Goal: Book appointment/travel/reservation

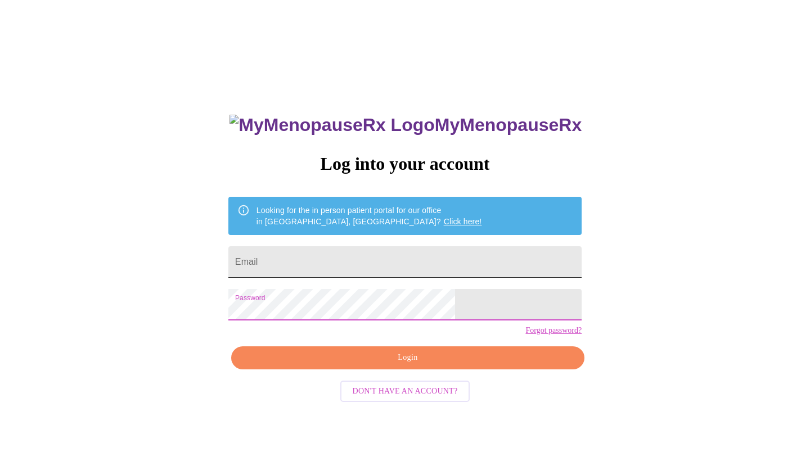
click at [390, 263] on input "Email" at bounding box center [404, 262] width 353 height 32
type input "[EMAIL_ADDRESS][DOMAIN_NAME]"
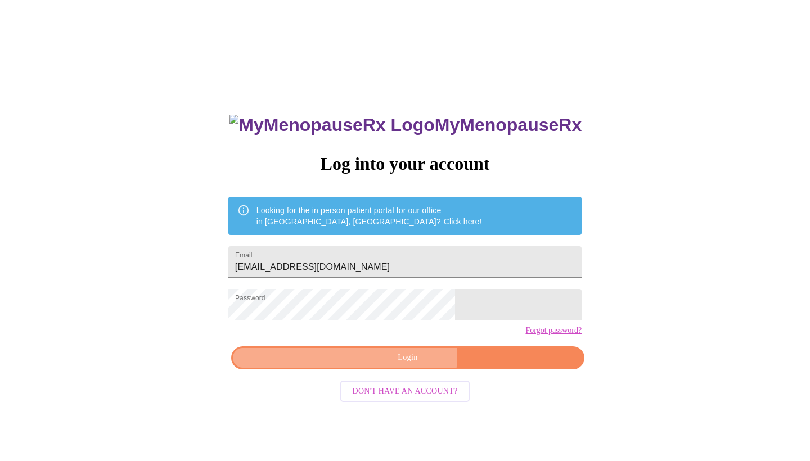
click at [340, 365] on span "Login" at bounding box center [407, 358] width 327 height 14
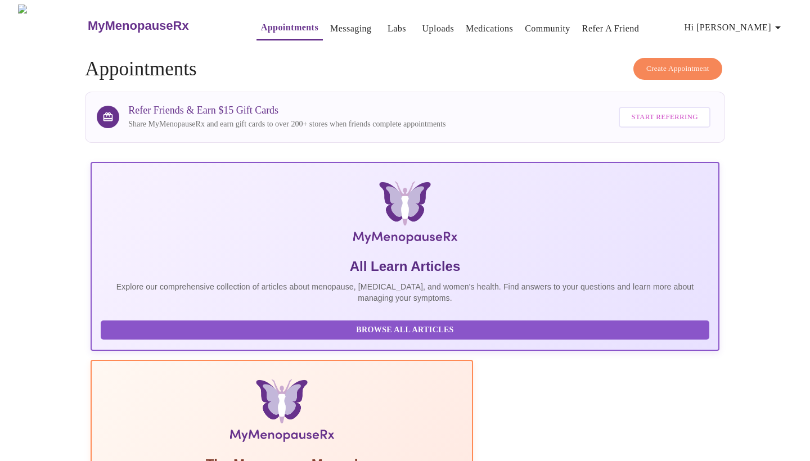
click at [653, 62] on span "Create Appointment" at bounding box center [677, 68] width 63 height 13
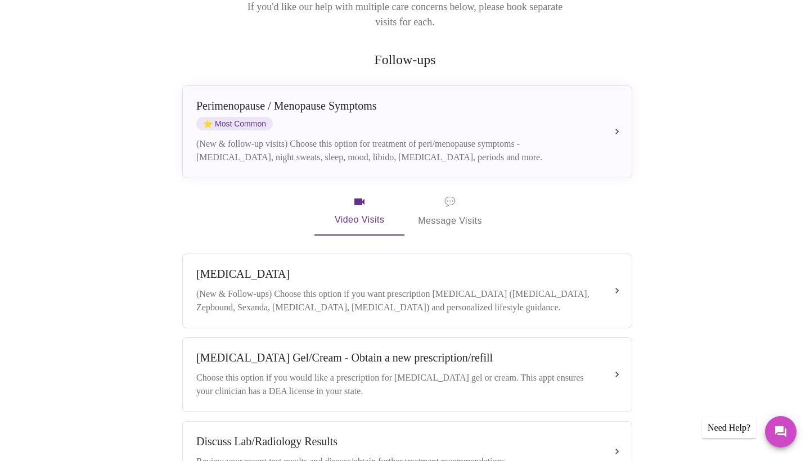
scroll to position [179, 0]
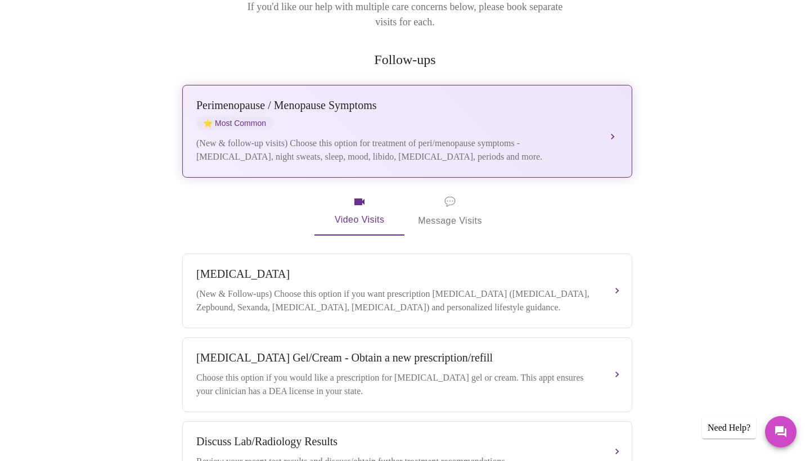
click at [360, 99] on div "Perimenopause / Menopause Symptoms" at bounding box center [395, 105] width 399 height 13
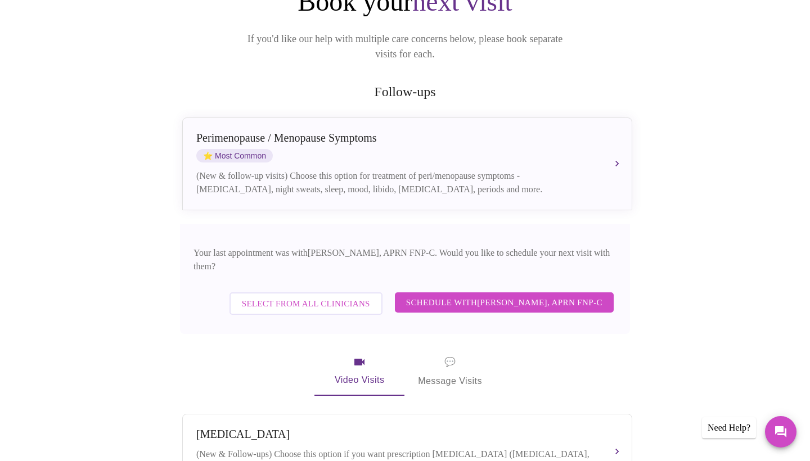
scroll to position [146, 0]
click at [481, 296] on span "Schedule with [PERSON_NAME], APRN FNP-C" at bounding box center [504, 303] width 196 height 15
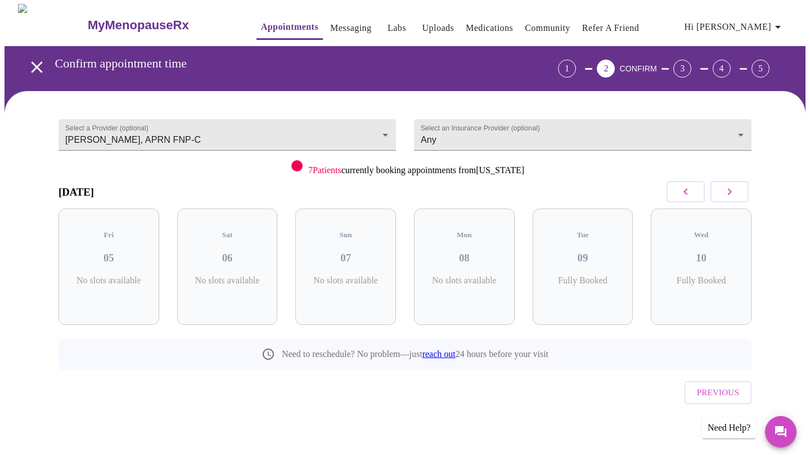
scroll to position [0, 0]
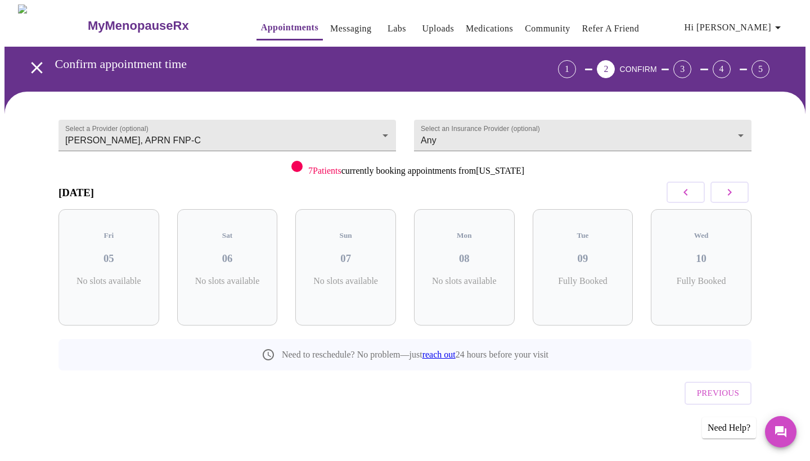
click at [734, 192] on icon "button" at bounding box center [730, 193] width 14 height 14
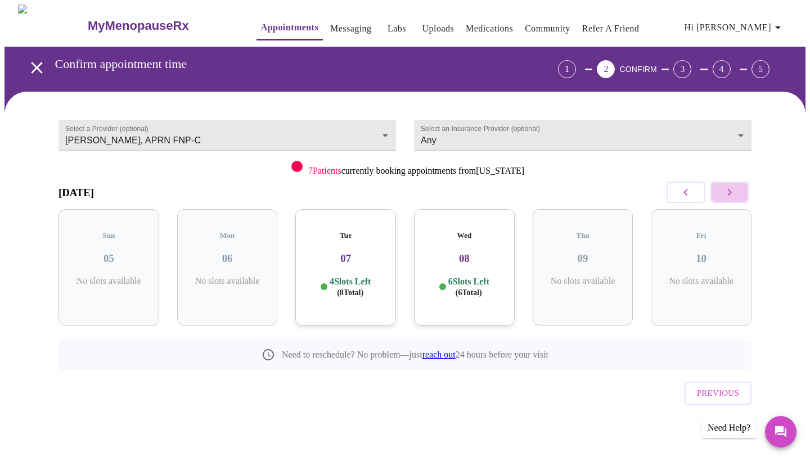
click at [735, 192] on icon "button" at bounding box center [730, 193] width 14 height 14
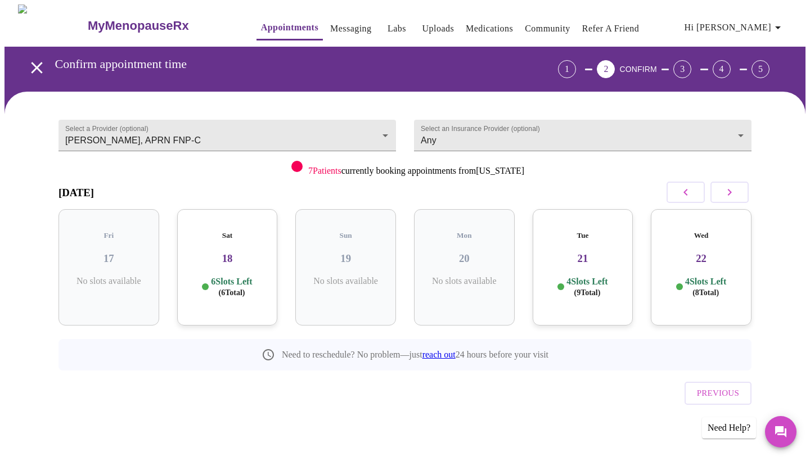
click at [735, 192] on icon "button" at bounding box center [730, 193] width 14 height 14
click at [228, 253] on h3 "05" at bounding box center [227, 259] width 83 height 12
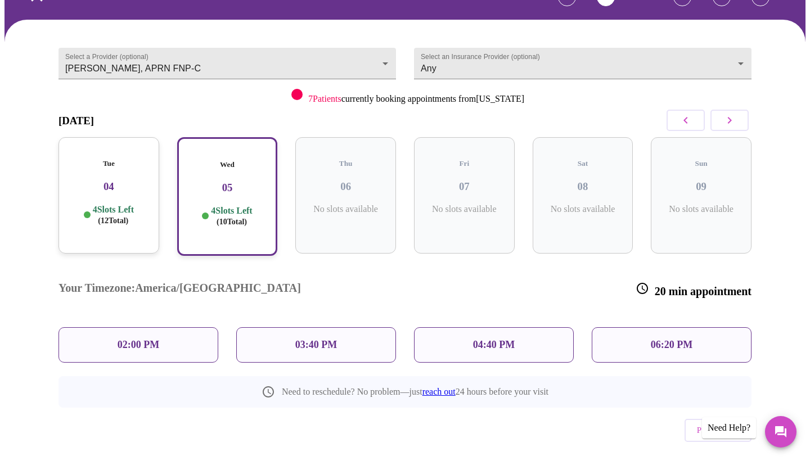
scroll to position [71, 0]
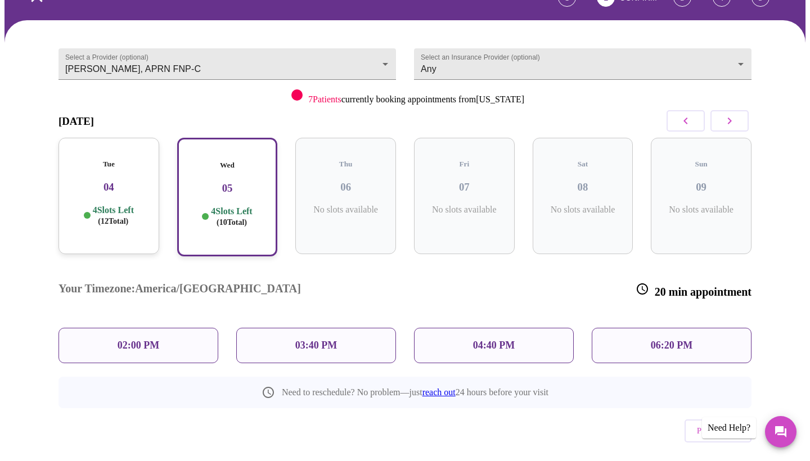
click at [158, 340] on p "02:00 PM" at bounding box center [139, 346] width 42 height 12
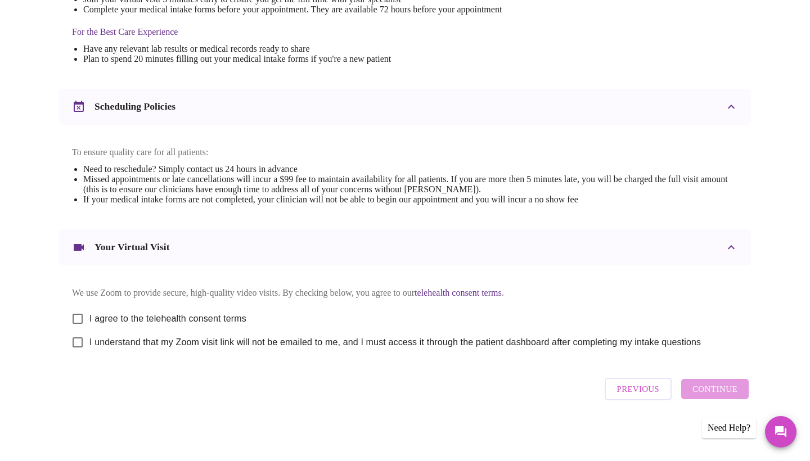
scroll to position [354, 0]
click at [79, 313] on input "I agree to the telehealth consent terms" at bounding box center [78, 319] width 24 height 24
checkbox input "true"
click at [77, 343] on input "I understand that my Zoom visit link will not be emailed to me, and I must acce…" at bounding box center [78, 343] width 24 height 24
checkbox input "true"
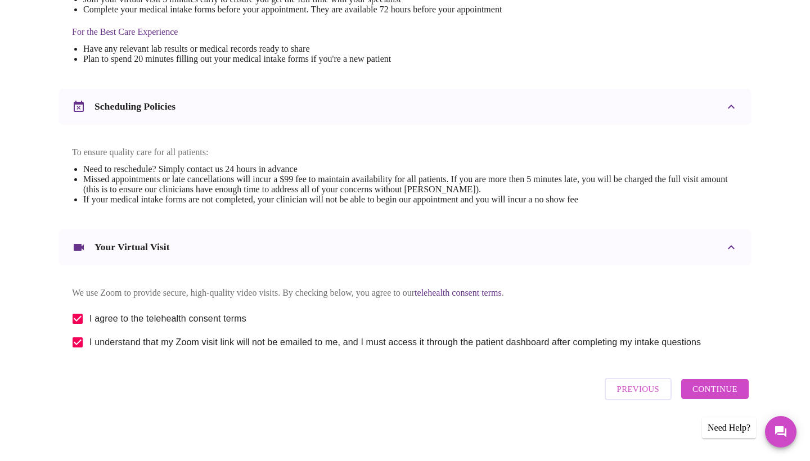
click at [714, 392] on span "Continue" at bounding box center [715, 389] width 45 height 15
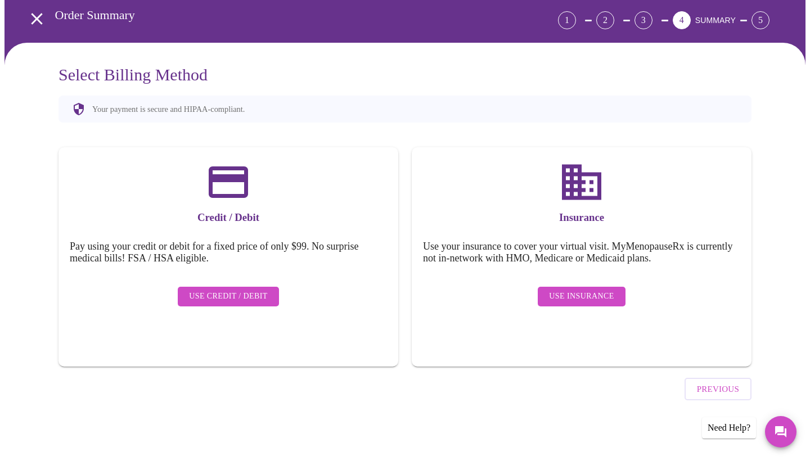
scroll to position [17, 0]
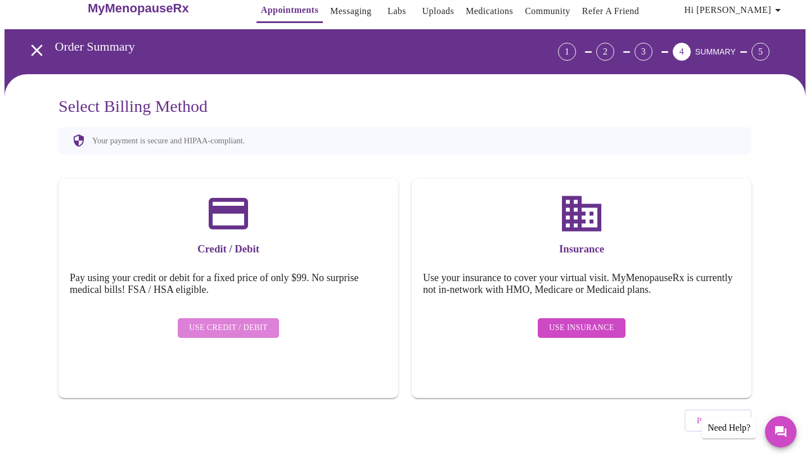
click at [253, 321] on span "Use Credit / Debit" at bounding box center [228, 328] width 79 height 14
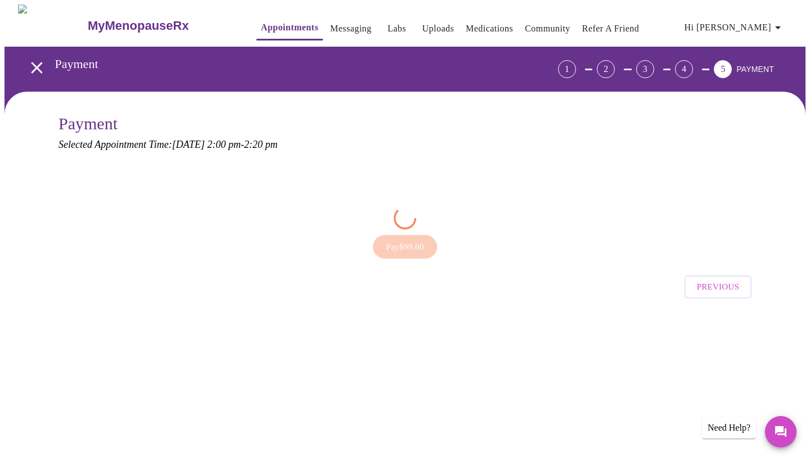
scroll to position [0, 0]
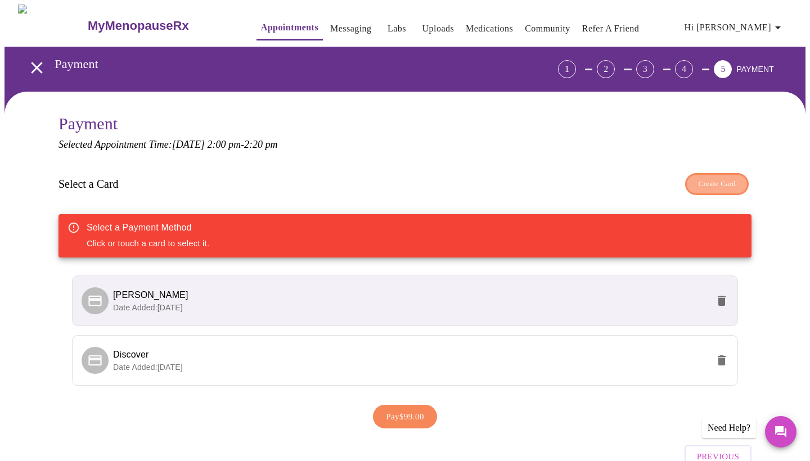
click at [701, 186] on span "Create Card" at bounding box center [717, 184] width 38 height 13
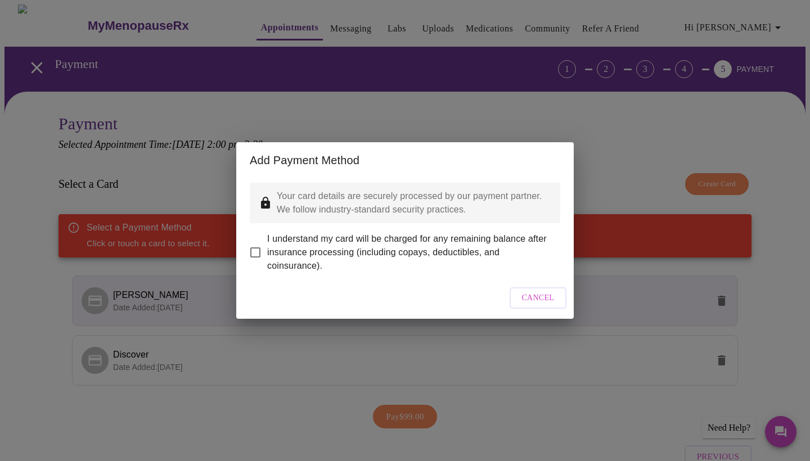
click at [261, 244] on input "I understand my card will be charged for any remaining balance after insurance …" at bounding box center [256, 253] width 24 height 24
checkbox input "true"
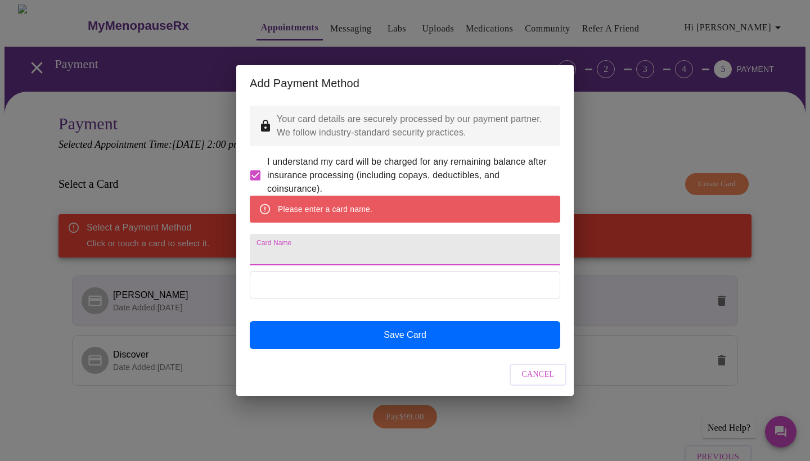
click at [349, 246] on input "Card Name" at bounding box center [405, 250] width 311 height 32
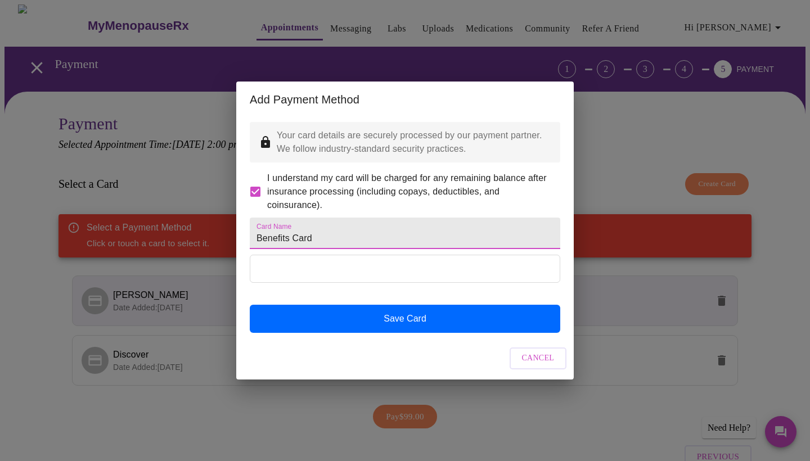
type input "Benefits Card"
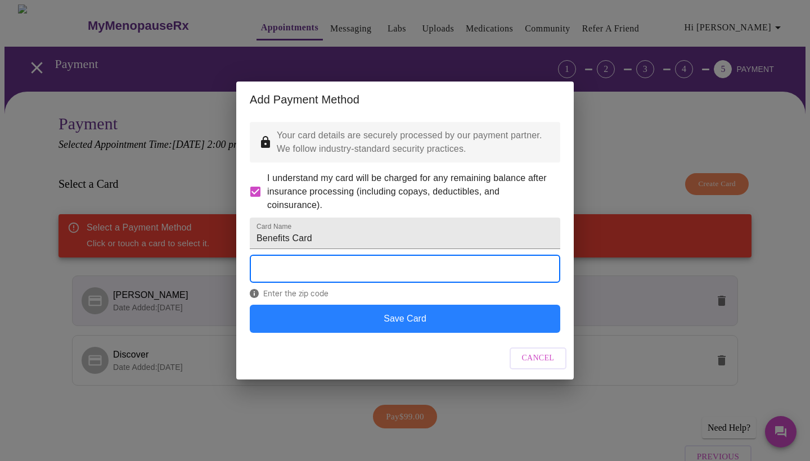
click at [330, 333] on button "Save Card" at bounding box center [405, 319] width 311 height 28
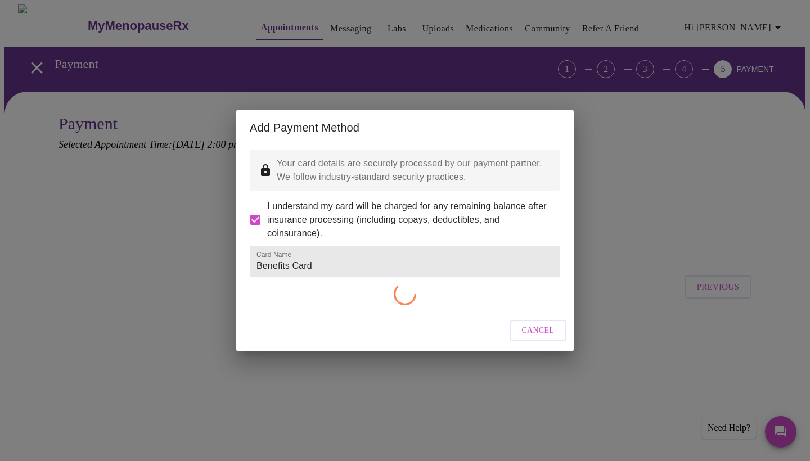
checkbox input "false"
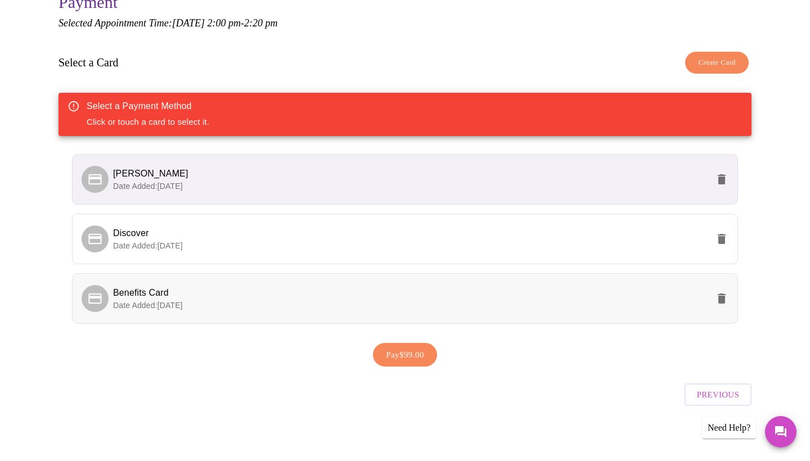
scroll to position [121, 0]
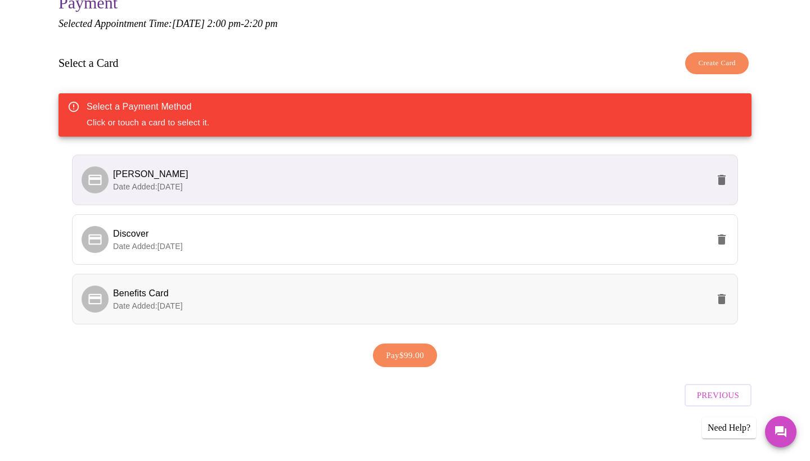
click at [334, 291] on span "Benefits Card" at bounding box center [410, 294] width 595 height 14
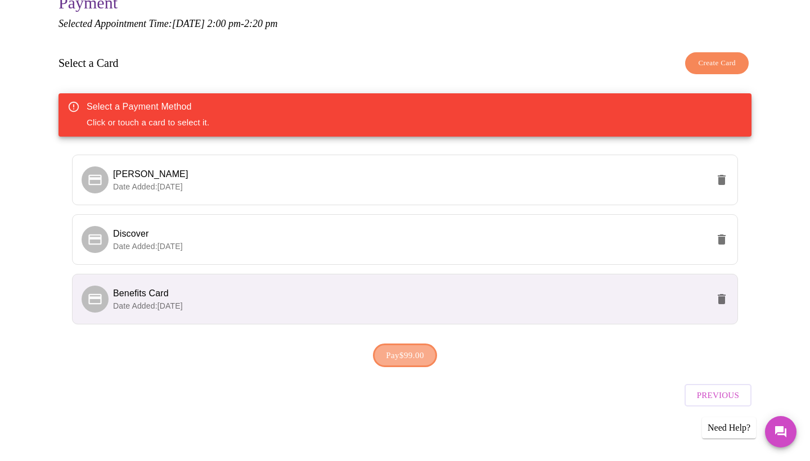
click at [394, 353] on span "Pay $99.00" at bounding box center [405, 355] width 38 height 15
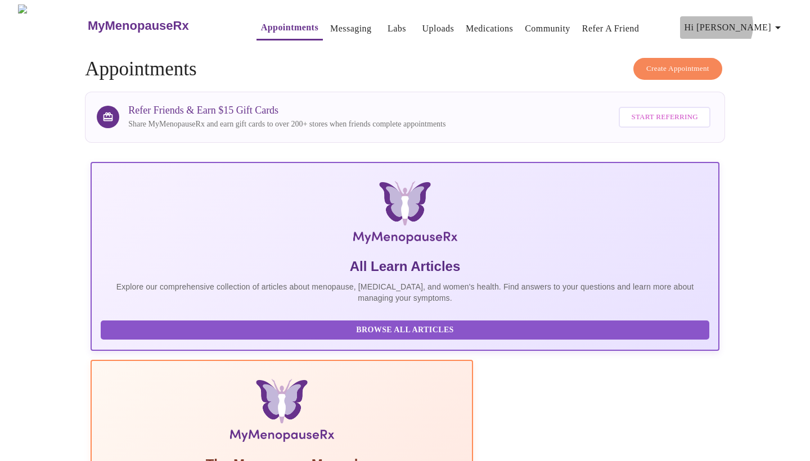
click at [753, 21] on span "Hi [PERSON_NAME]" at bounding box center [735, 28] width 100 height 16
click at [757, 89] on li "Log out" at bounding box center [759, 84] width 52 height 20
